Goal: Transaction & Acquisition: Purchase product/service

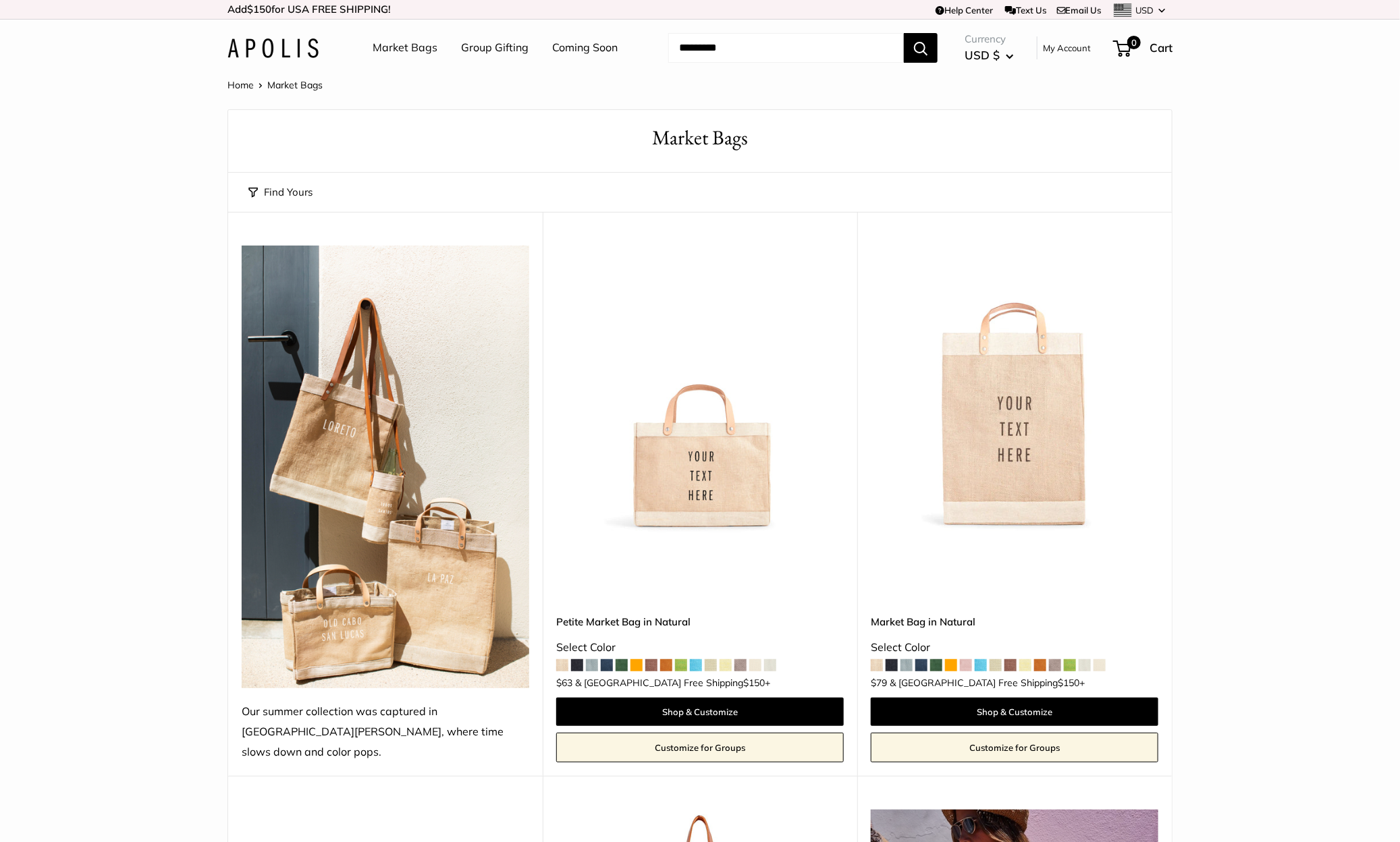
click at [743, 52] on input "Search..." at bounding box center [786, 47] width 236 height 30
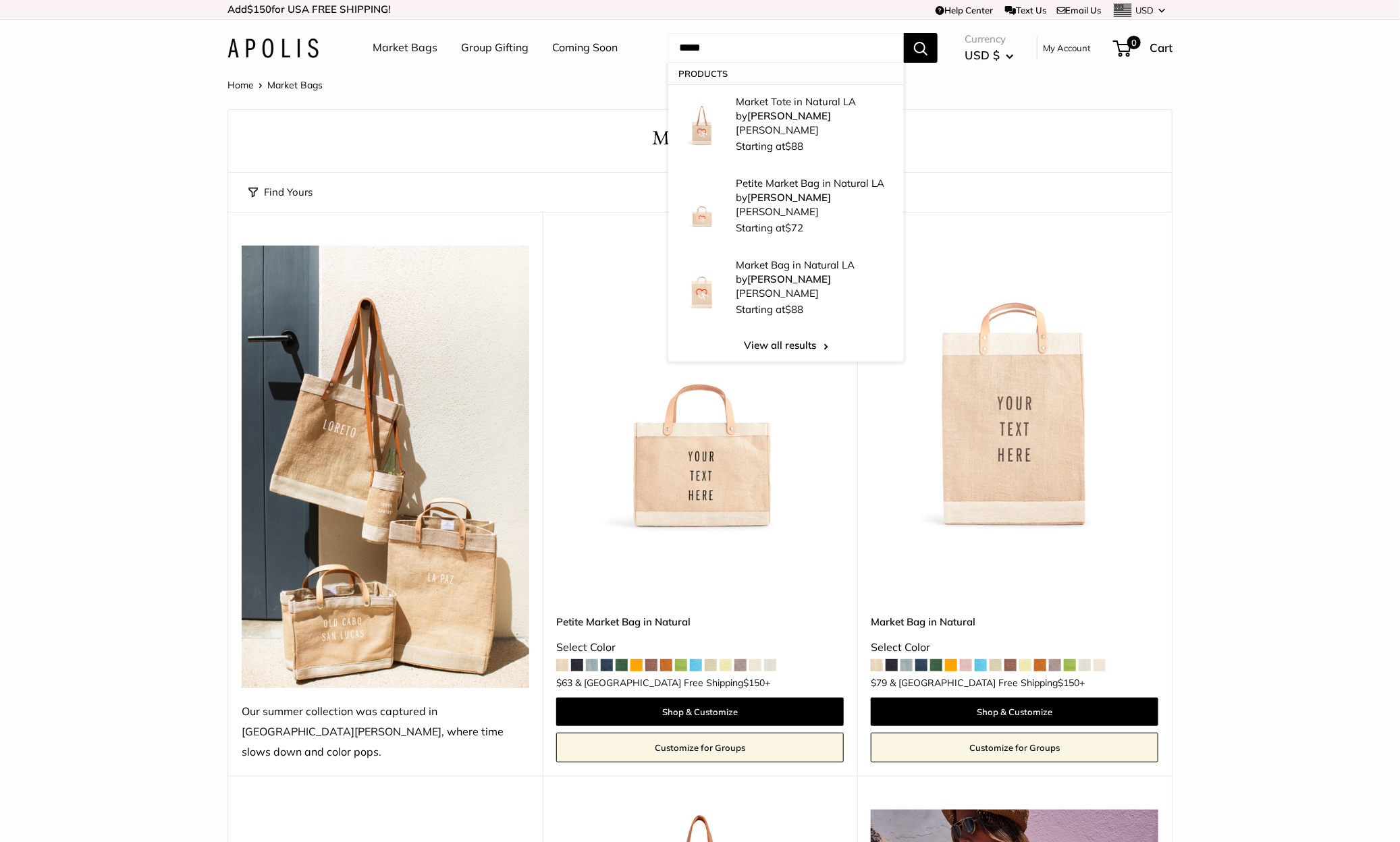
type input "*****"
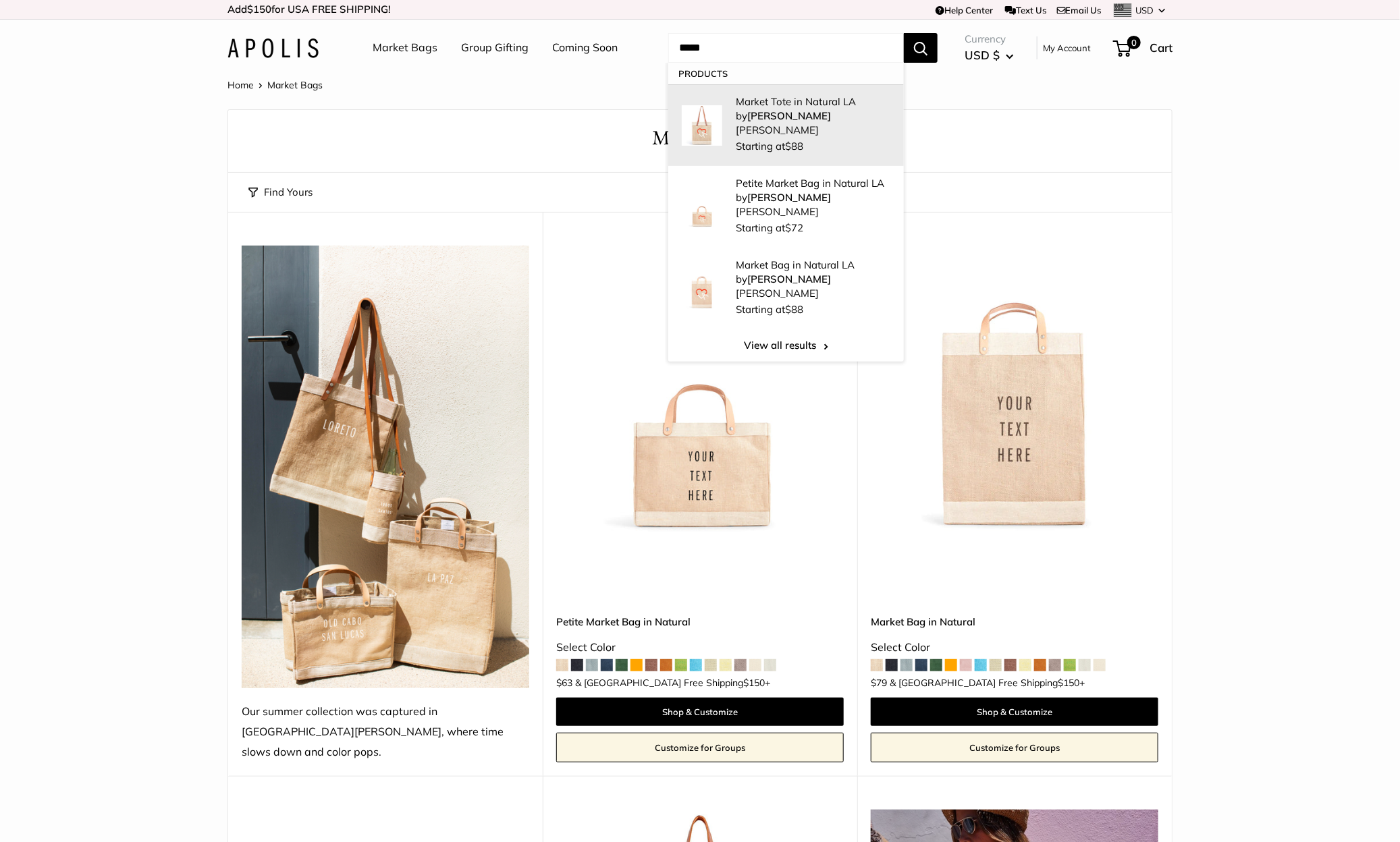
click at [767, 111] on p "Market Tote in Natural LA by Geoff McFetridge" at bounding box center [813, 116] width 154 height 43
